Goal: Task Accomplishment & Management: Complete application form

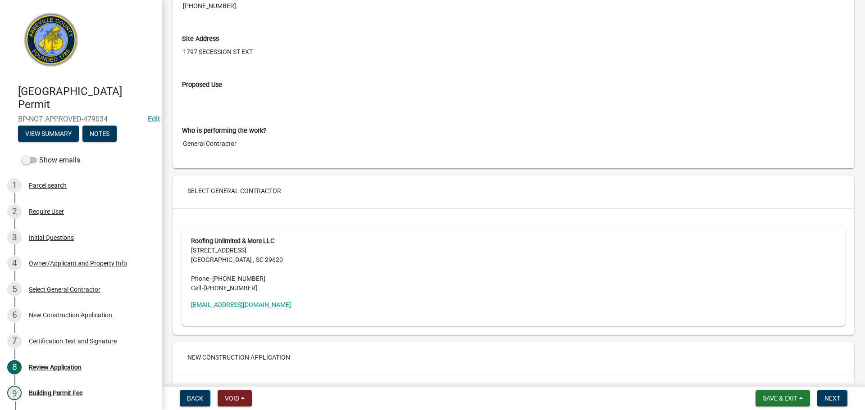
scroll to position [1396, 0]
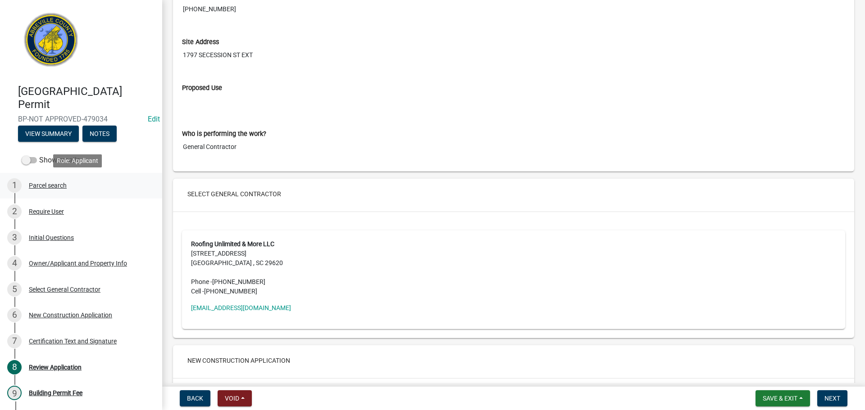
click at [62, 186] on div "Parcel search" at bounding box center [48, 185] width 38 height 6
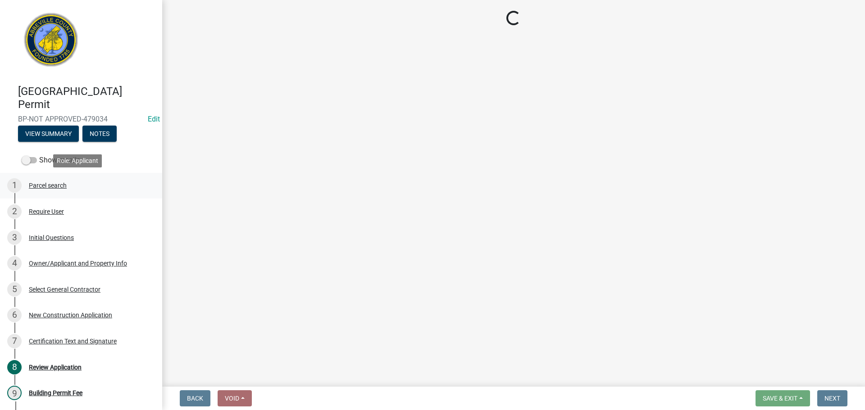
scroll to position [0, 0]
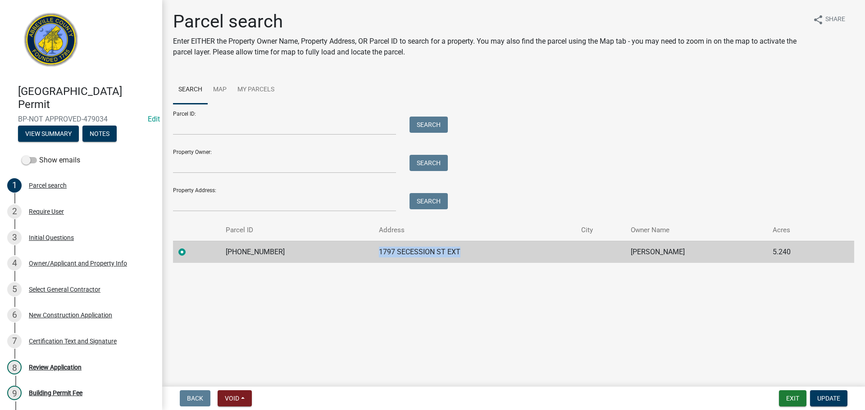
drag, startPoint x: 363, startPoint y: 251, endPoint x: 450, endPoint y: 251, distance: 87.4
click at [450, 251] on td "1797 SECESSION ST EXT" at bounding box center [474, 252] width 202 height 22
click at [500, 250] on div "Copy" at bounding box center [498, 252] width 23 height 14
click at [583, 111] on div "Parcel ID: Search Property Owner: Search Property Address: Search" at bounding box center [513, 158] width 681 height 108
click at [62, 367] on div "Review Application" at bounding box center [55, 367] width 53 height 6
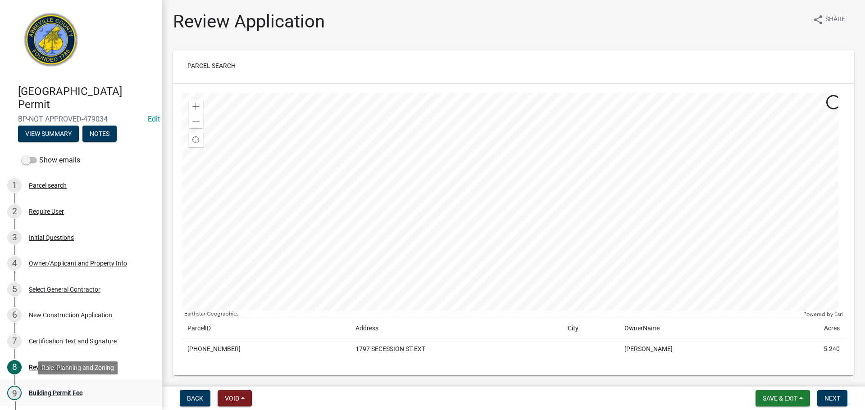
click at [68, 391] on div "Building Permit Fee" at bounding box center [56, 393] width 54 height 6
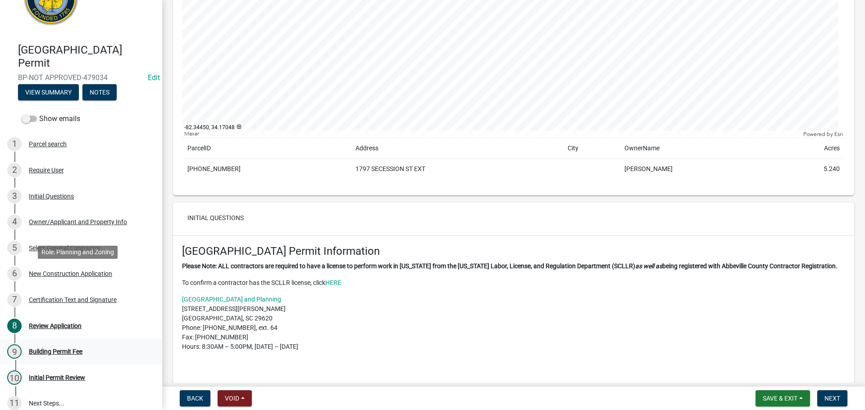
scroll to position [90, 0]
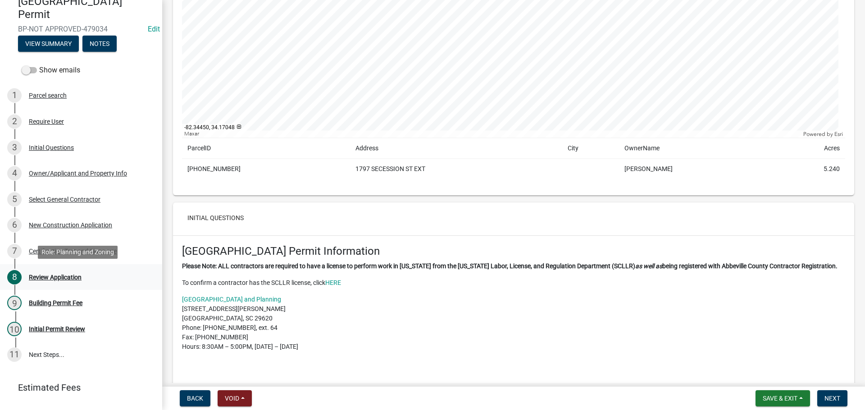
click at [60, 277] on div "Review Application" at bounding box center [55, 277] width 53 height 6
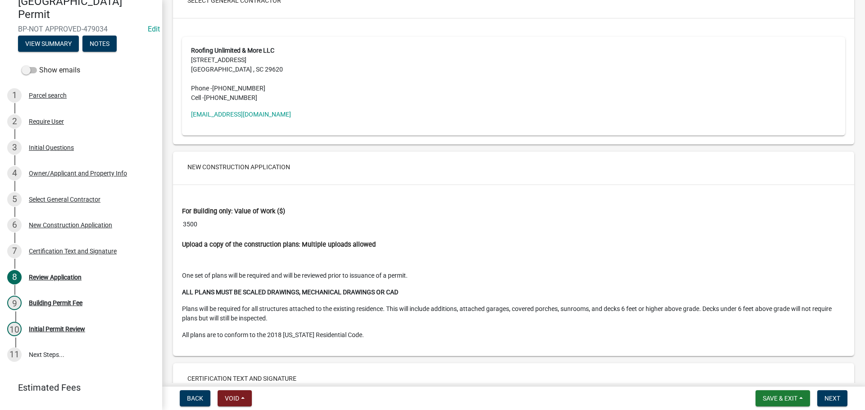
scroll to position [1678, 0]
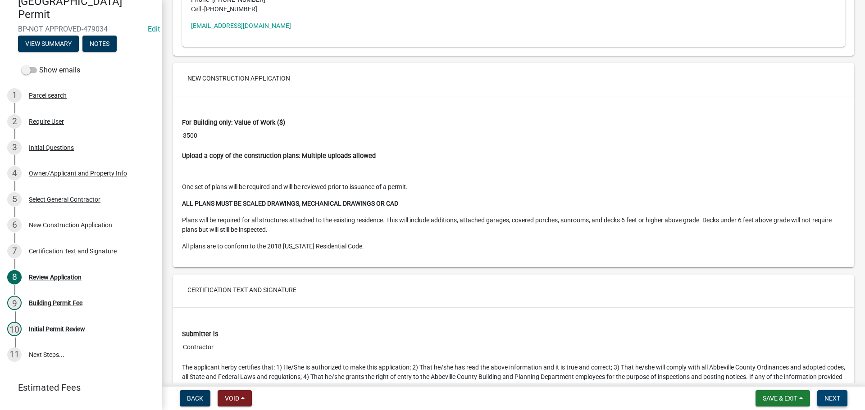
click at [826, 400] on span "Next" at bounding box center [832, 398] width 16 height 7
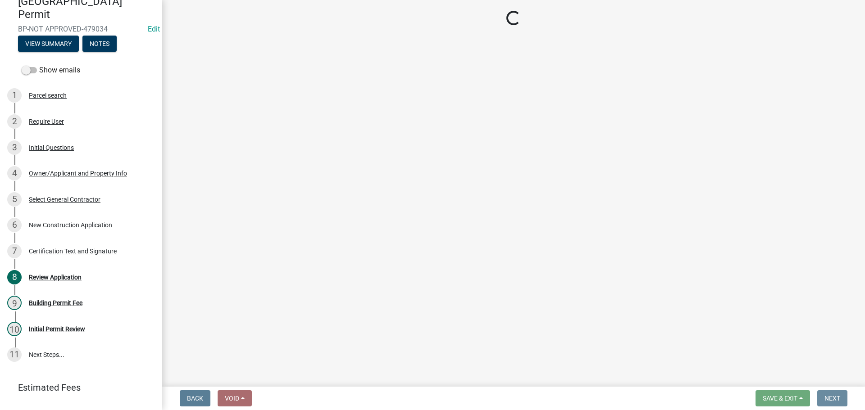
scroll to position [0, 0]
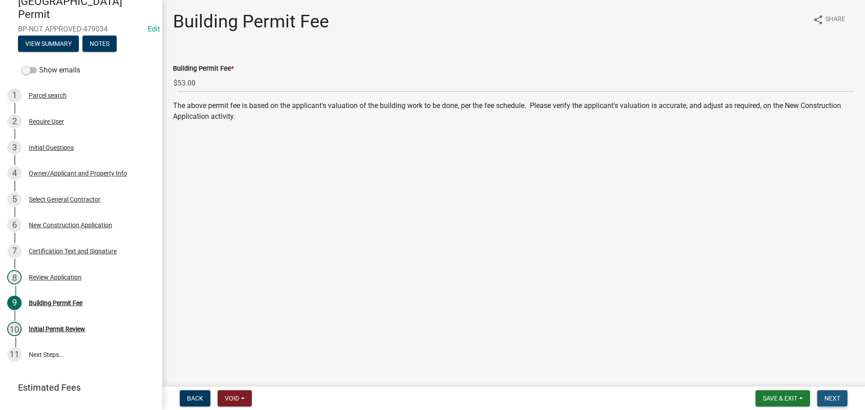
click at [834, 396] on span "Next" at bounding box center [832, 398] width 16 height 7
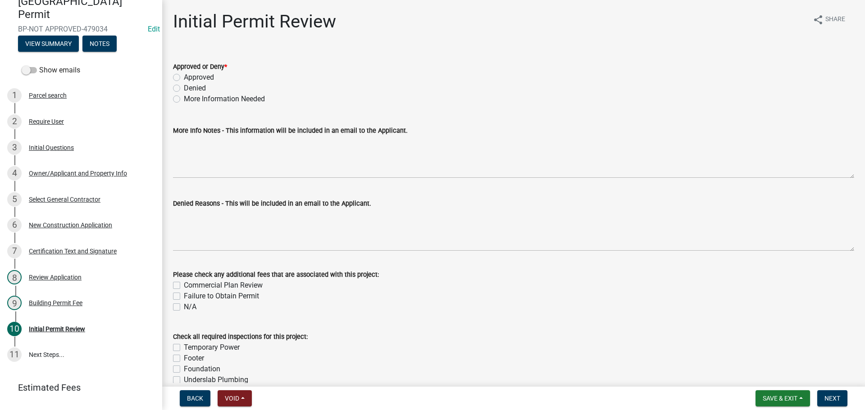
click at [184, 76] on label "Approved" at bounding box center [199, 77] width 30 height 11
click at [184, 76] on input "Approved" at bounding box center [187, 75] width 6 height 6
radio input "true"
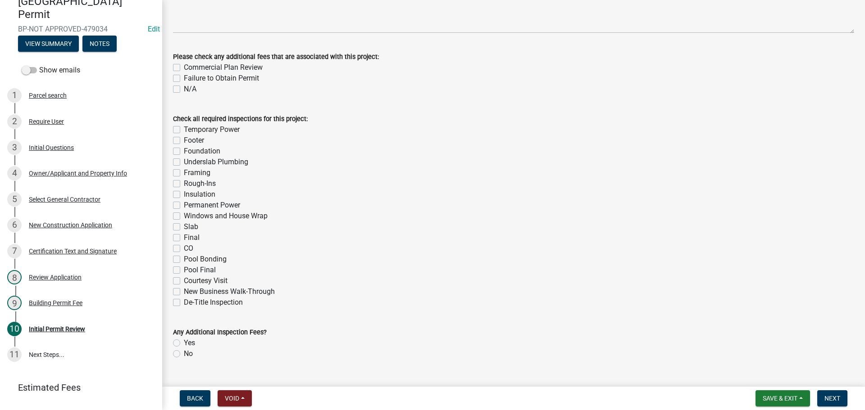
scroll to position [237, 0]
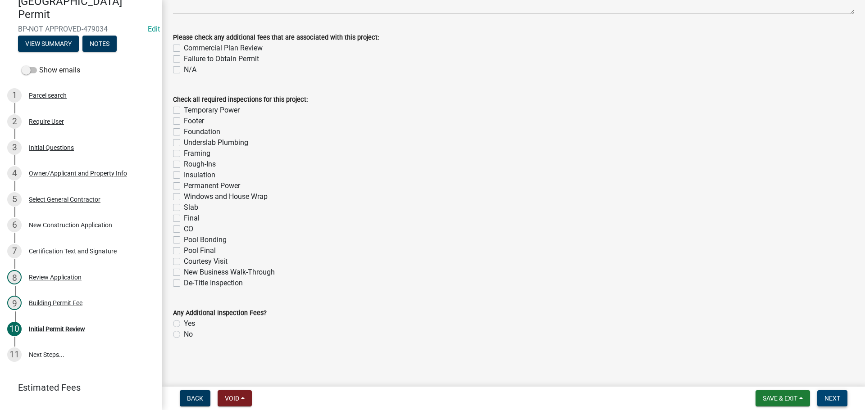
click at [838, 394] on button "Next" at bounding box center [832, 398] width 30 height 16
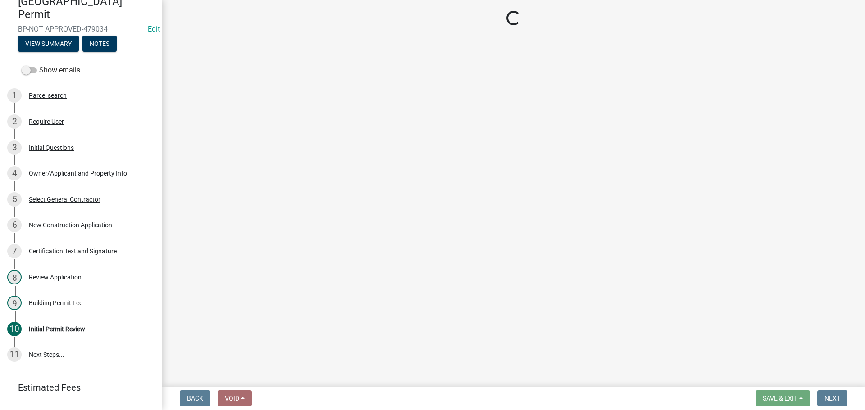
select select "3: 3"
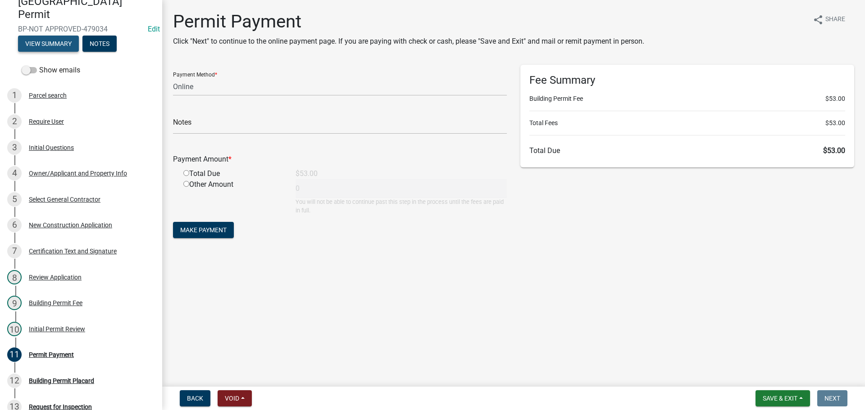
click at [54, 43] on button "View Summary" at bounding box center [48, 44] width 61 height 16
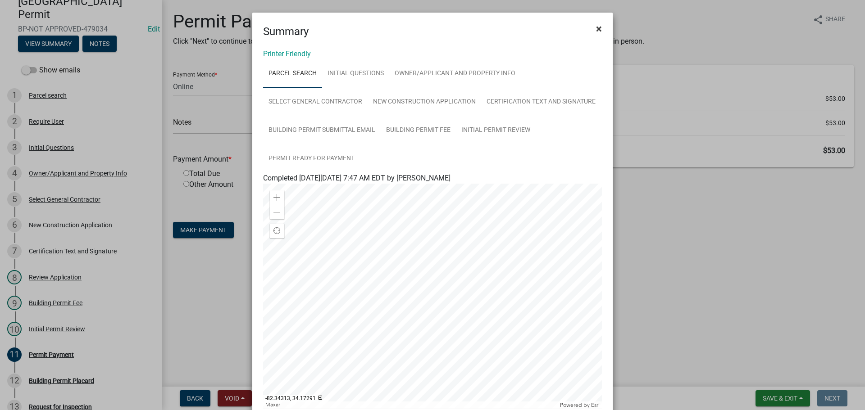
click at [596, 28] on span "×" at bounding box center [599, 29] width 6 height 13
